Goal: Task Accomplishment & Management: Use online tool/utility

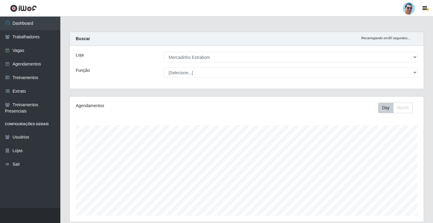
select select "175"
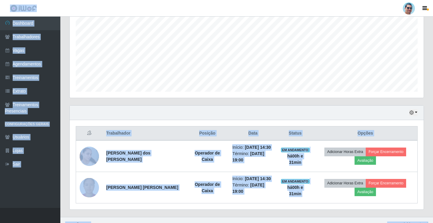
scroll to position [125, 354]
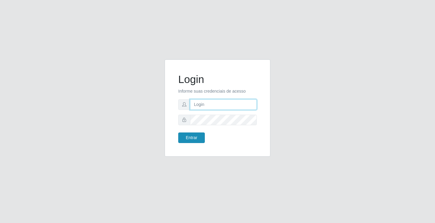
type input "[EMAIL_ADDRESS][DOMAIN_NAME]"
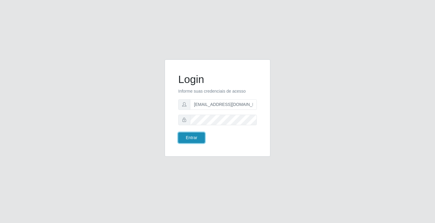
click at [193, 139] on button "Entrar" at bounding box center [191, 138] width 27 height 11
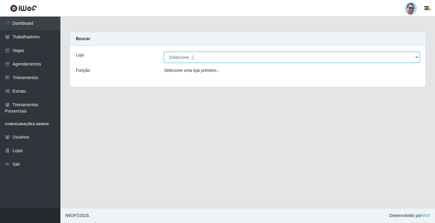
click at [200, 61] on select "[Selecione...] Mercadinho Extrabom" at bounding box center [291, 57] width 255 height 11
select select "175"
click at [164, 52] on select "[Selecione...] Mercadinho Extrabom" at bounding box center [291, 57] width 255 height 11
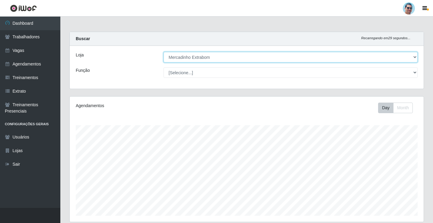
scroll to position [125, 354]
